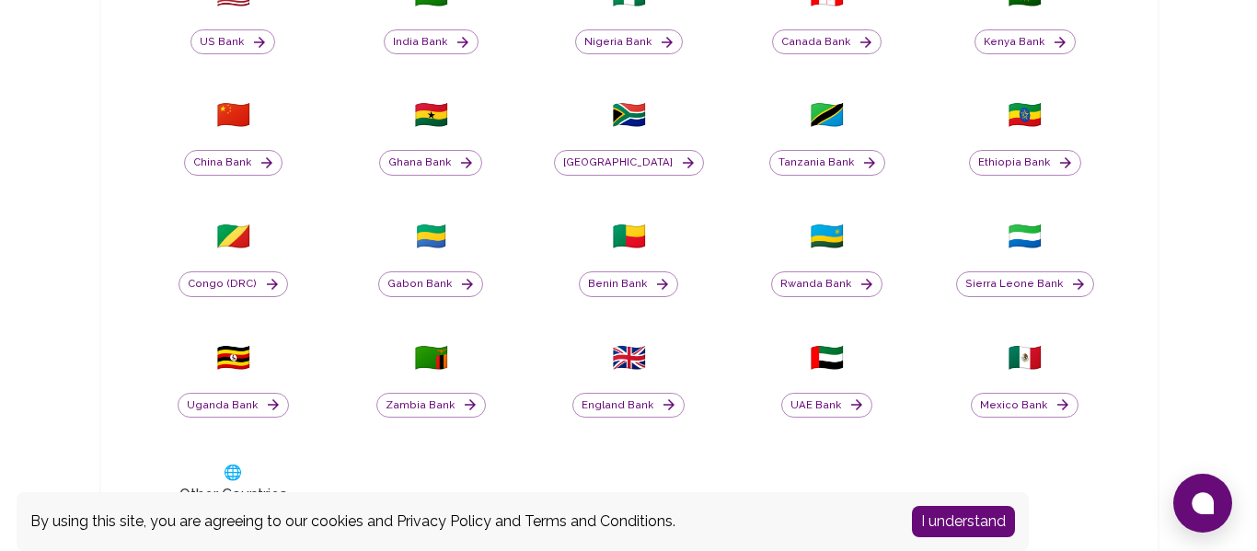
scroll to position [711, 0]
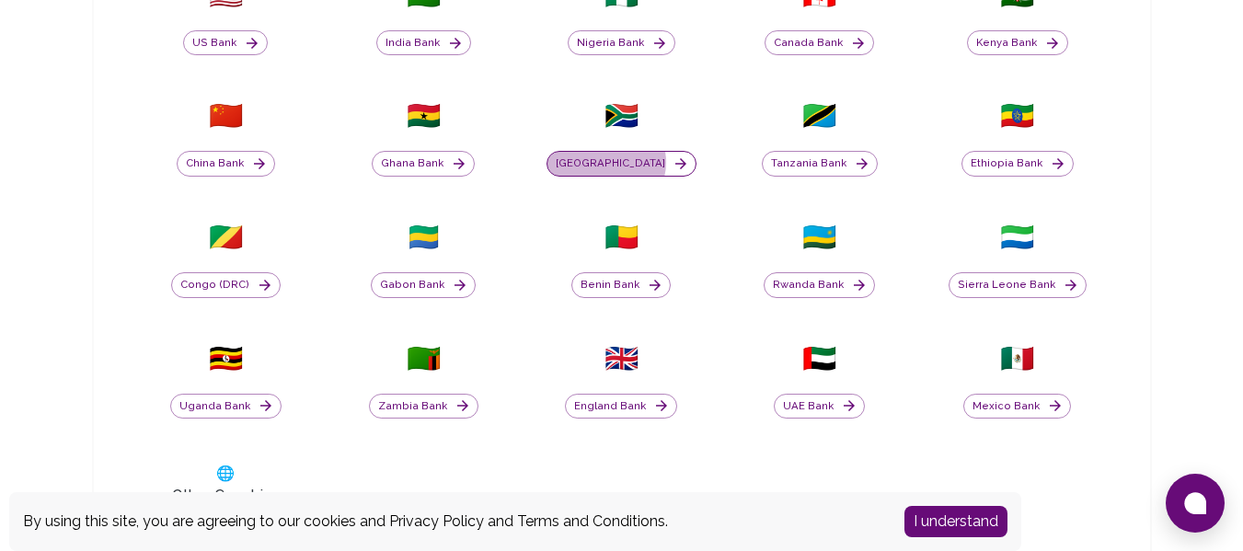
click at [631, 162] on button "[GEOGRAPHIC_DATA]" at bounding box center [622, 164] width 150 height 26
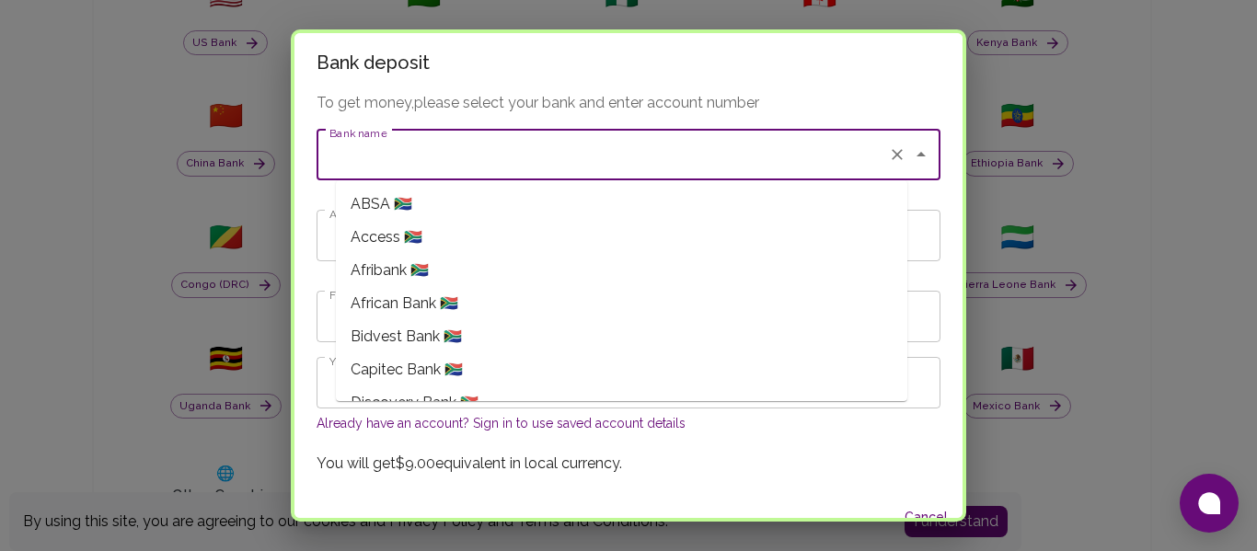
click at [496, 166] on input "Bank name" at bounding box center [603, 154] width 556 height 35
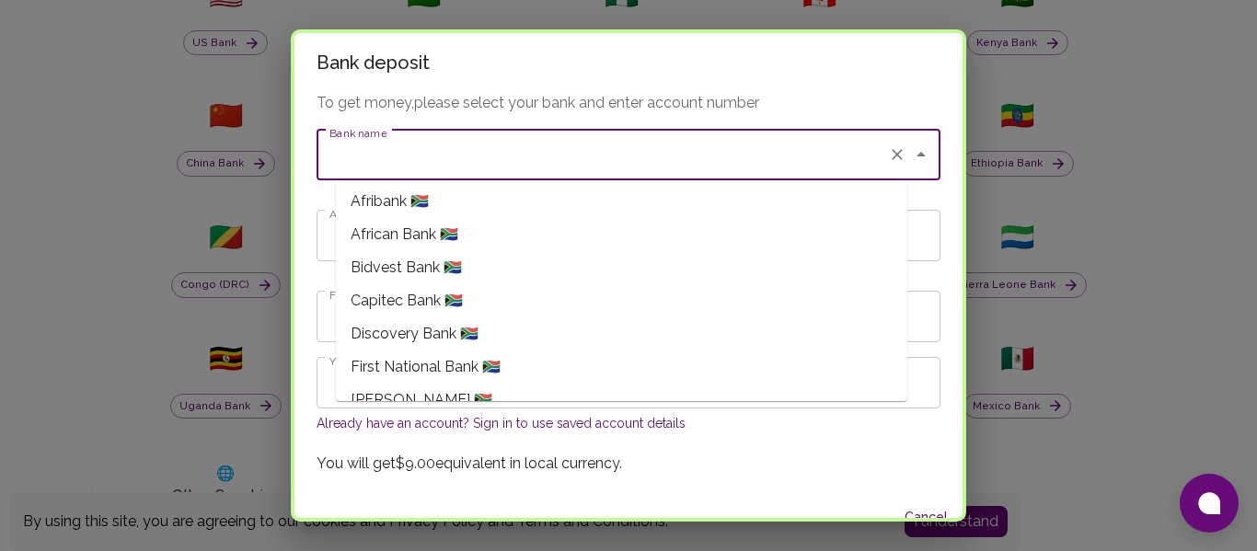
scroll to position [92, 0]
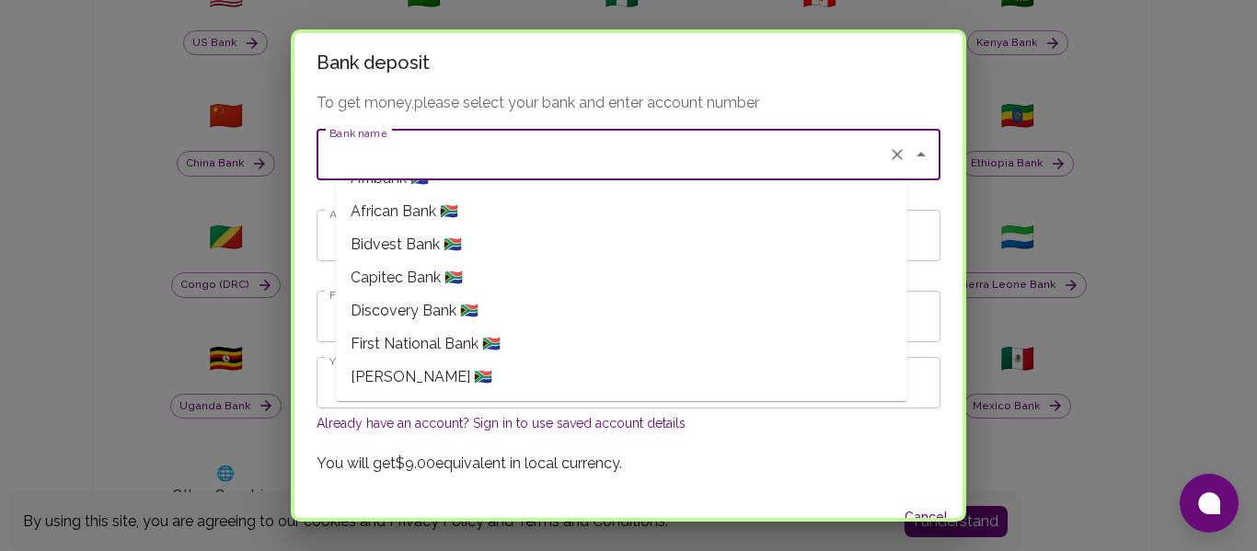
click at [421, 284] on span "Capitec Bank 🇿🇦" at bounding box center [407, 278] width 112 height 22
type input "Capitec Bank"
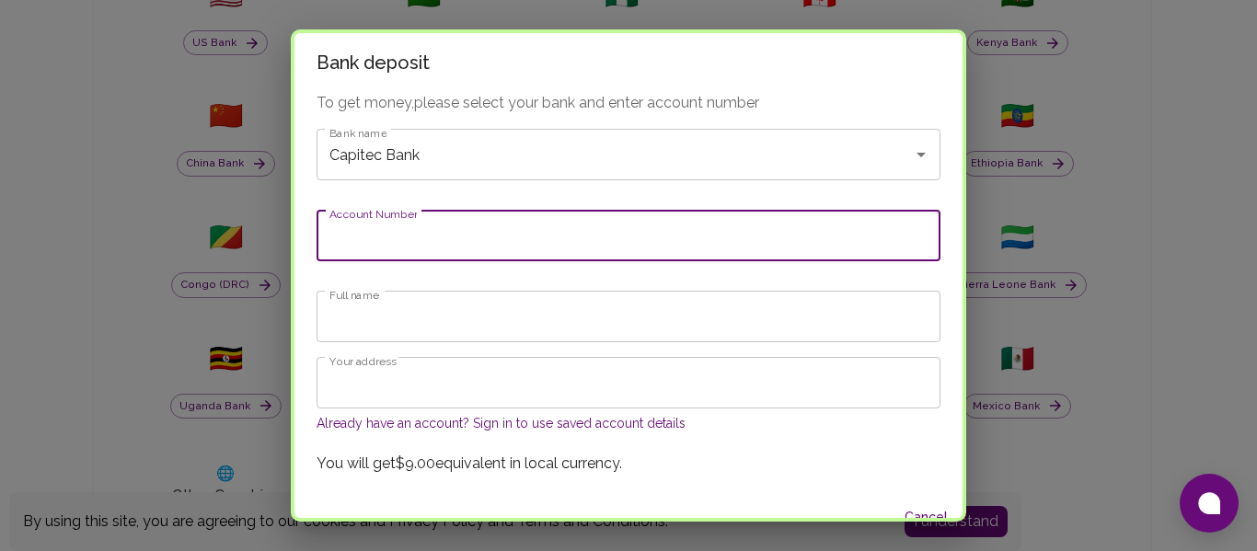
click at [418, 250] on input "Account Number" at bounding box center [629, 236] width 624 height 52
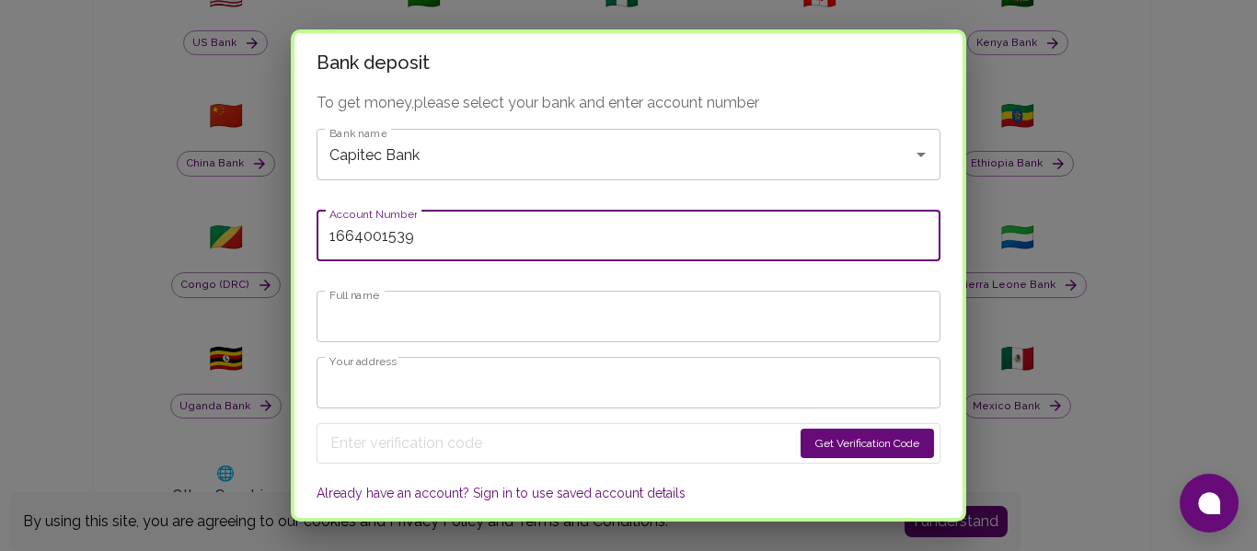
type input "1664001539"
click at [419, 313] on input "Full name" at bounding box center [629, 317] width 624 height 52
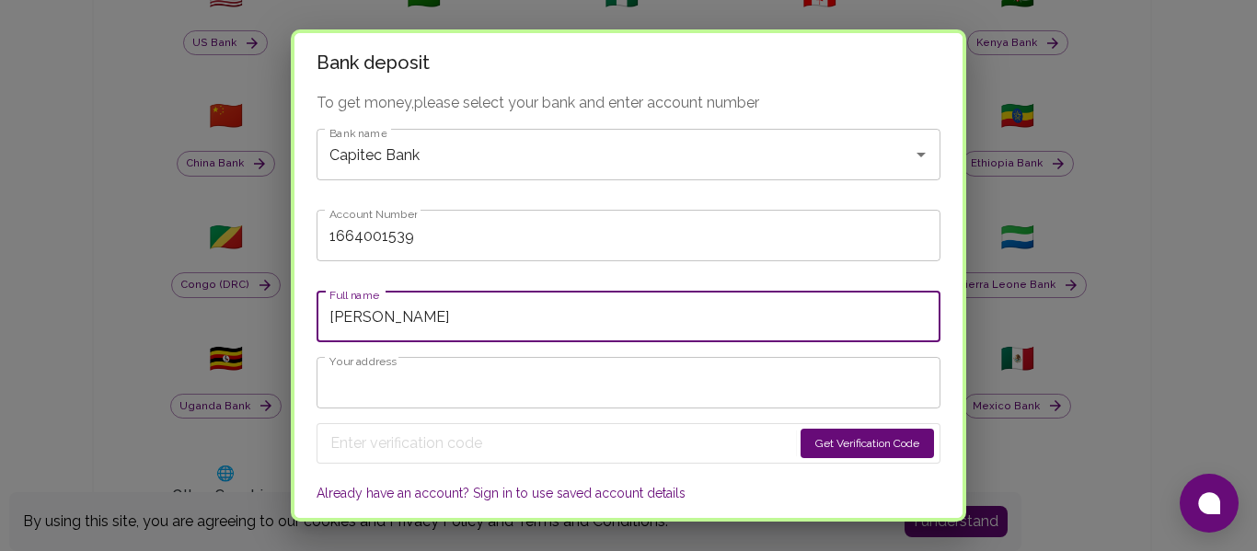
type input "[PERSON_NAME]"
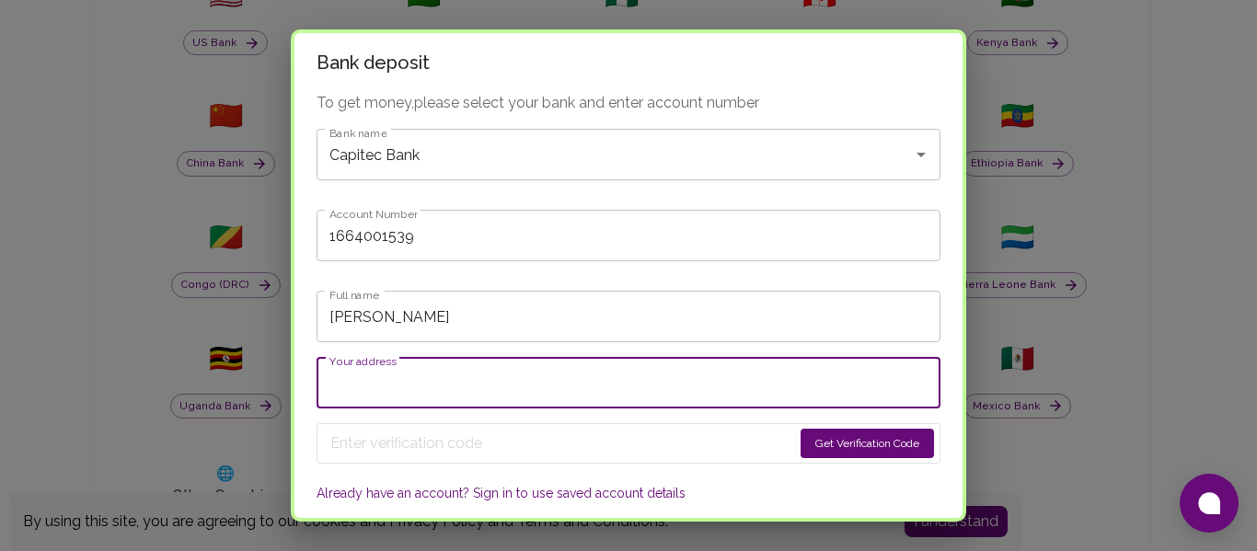
click at [393, 378] on input "Your address" at bounding box center [629, 383] width 624 height 52
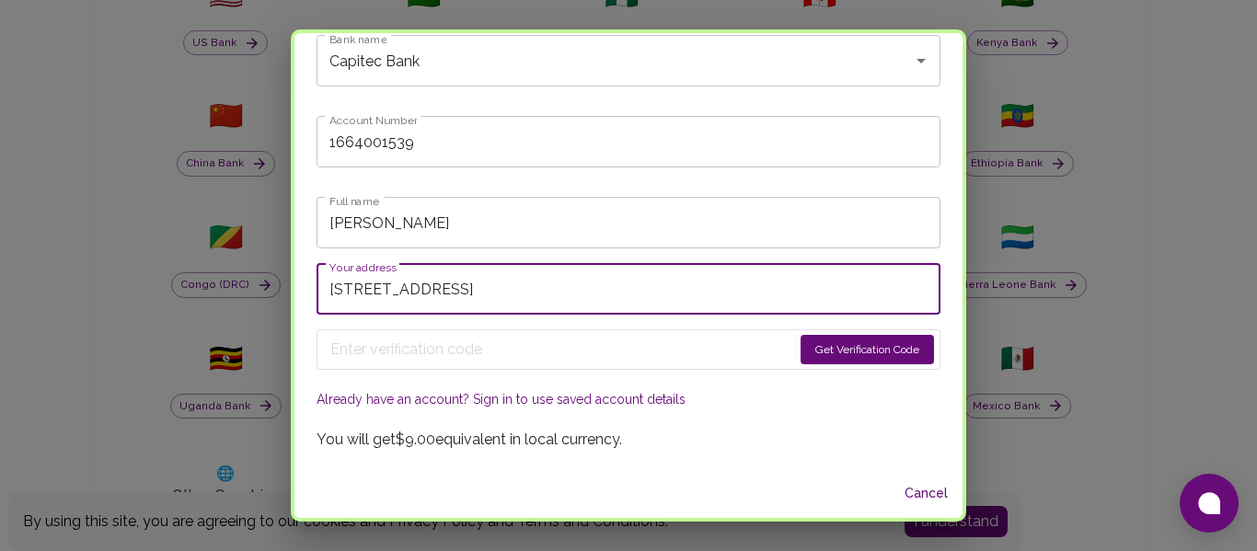
drag, startPoint x: 503, startPoint y: 293, endPoint x: 807, endPoint y: 283, distance: 303.9
click at [807, 283] on input "[STREET_ADDRESS]" at bounding box center [629, 289] width 624 height 52
type input "[STREET_ADDRESS]"
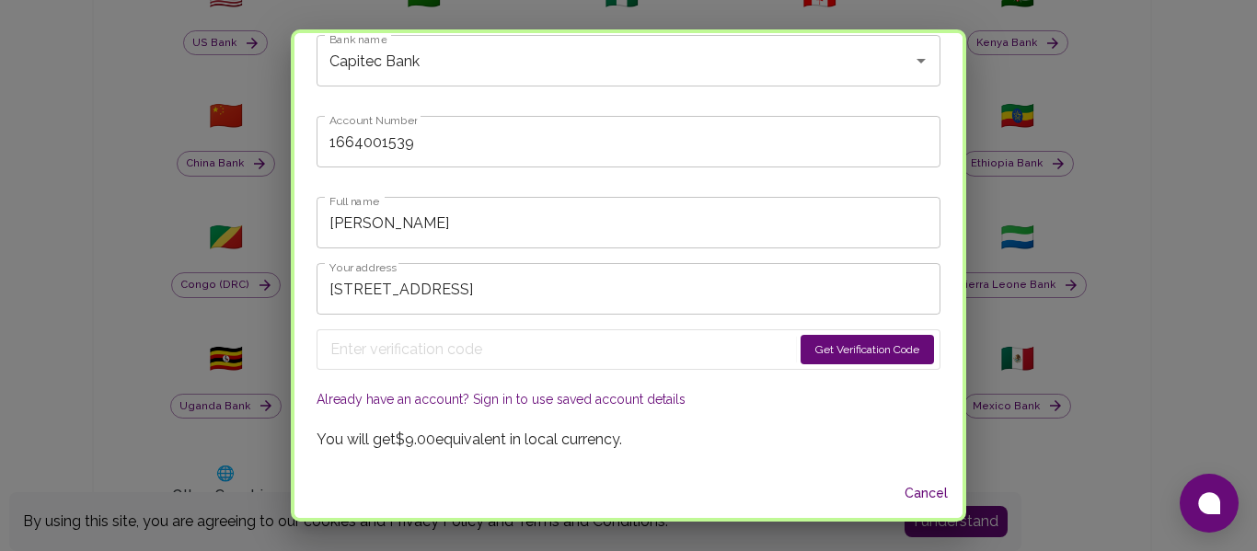
click at [801, 355] on button "Get Verification Code" at bounding box center [867, 349] width 133 height 29
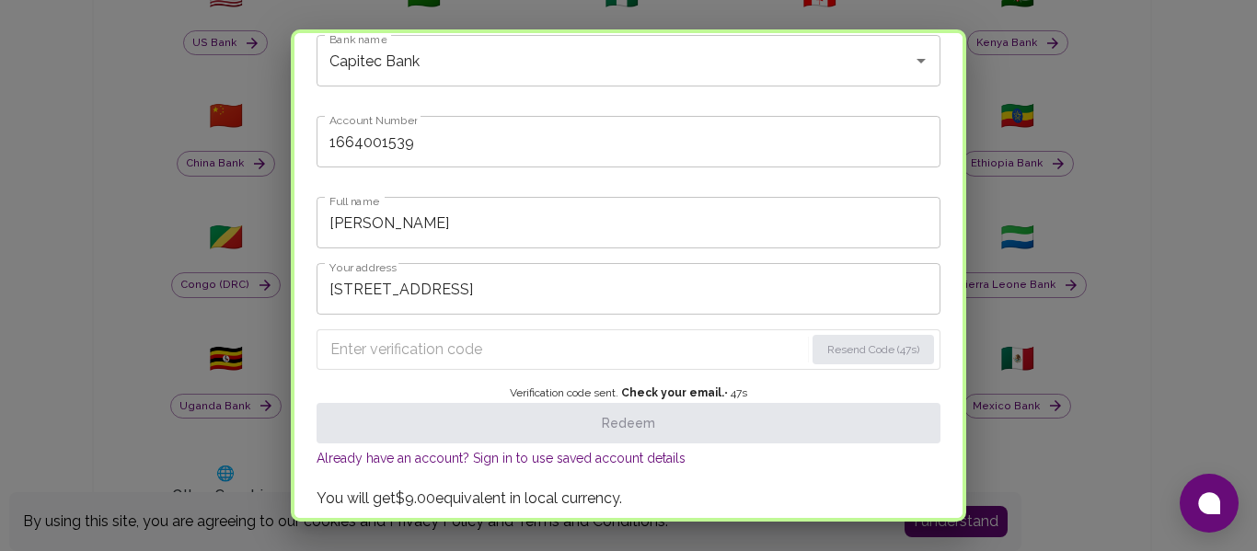
click at [389, 361] on input "Enter verification code" at bounding box center [567, 349] width 474 height 29
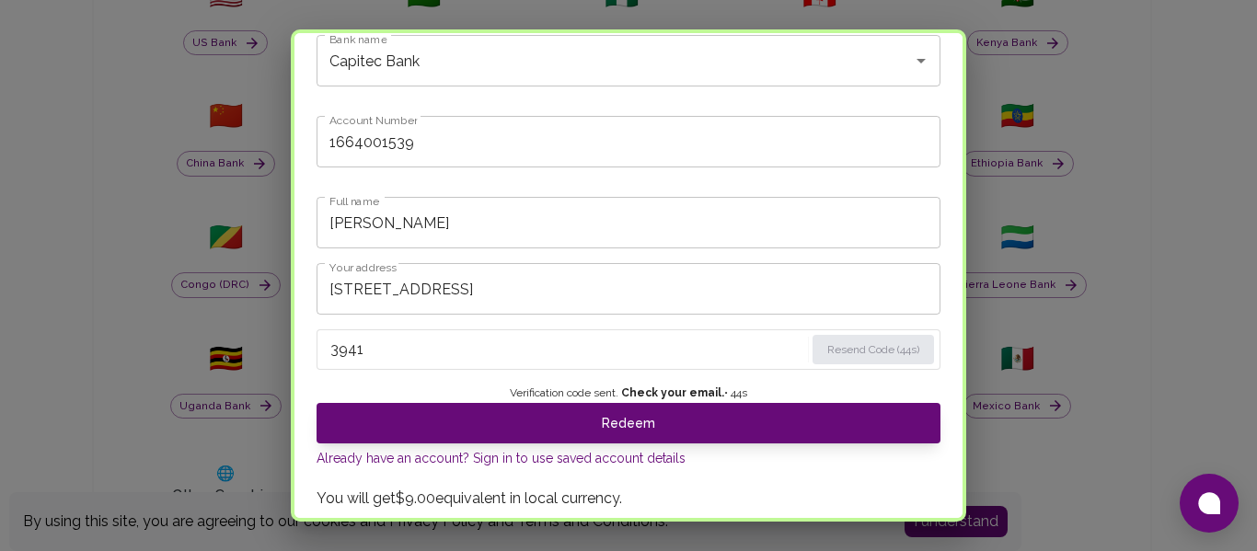
scroll to position [152, 0]
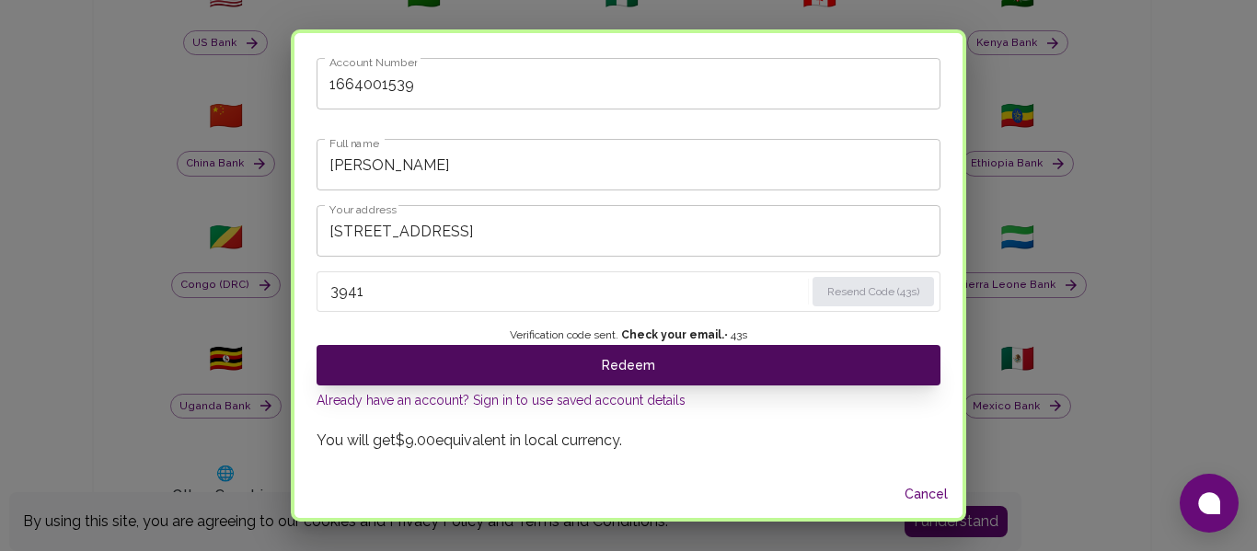
type input "3941"
click at [516, 363] on button "Redeem" at bounding box center [629, 365] width 624 height 40
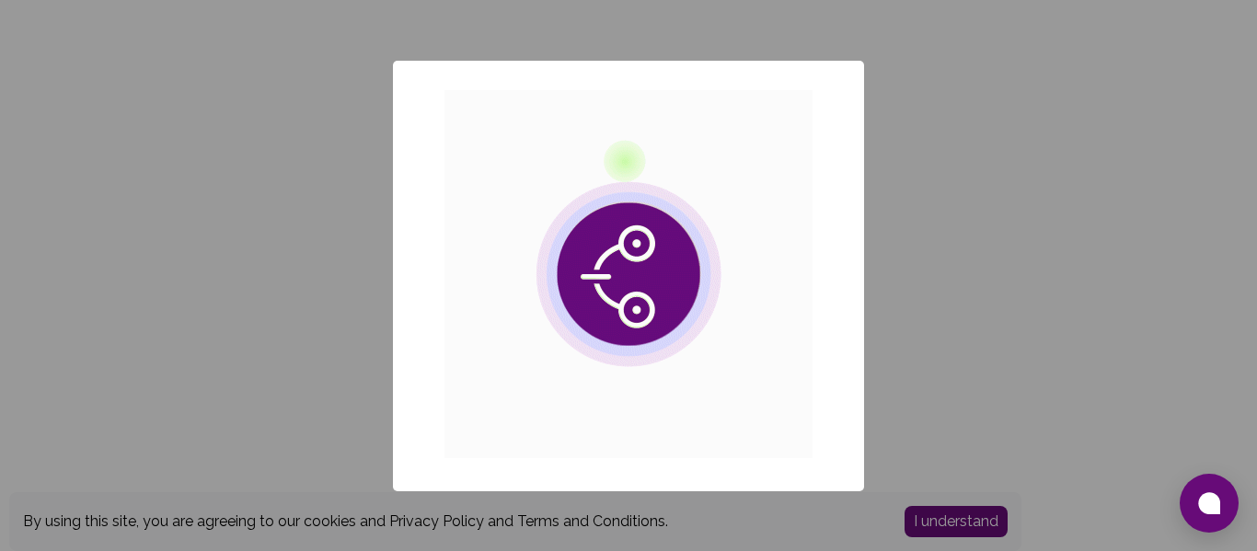
scroll to position [0, 0]
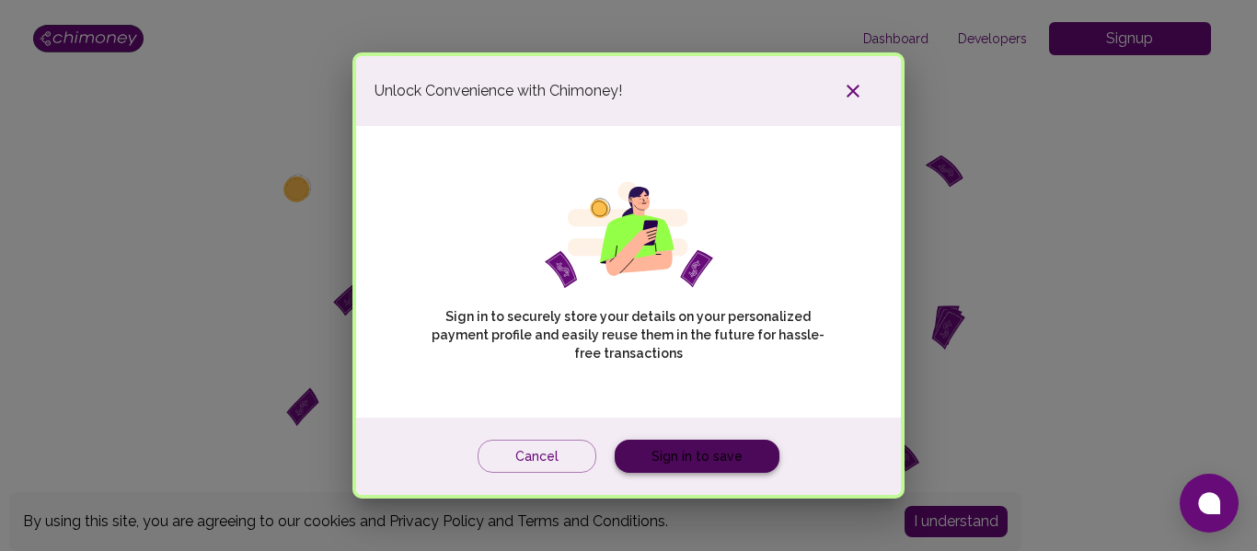
click at [706, 455] on link "Sign in to save" at bounding box center [697, 457] width 165 height 34
